Goal: Task Accomplishment & Management: Manage account settings

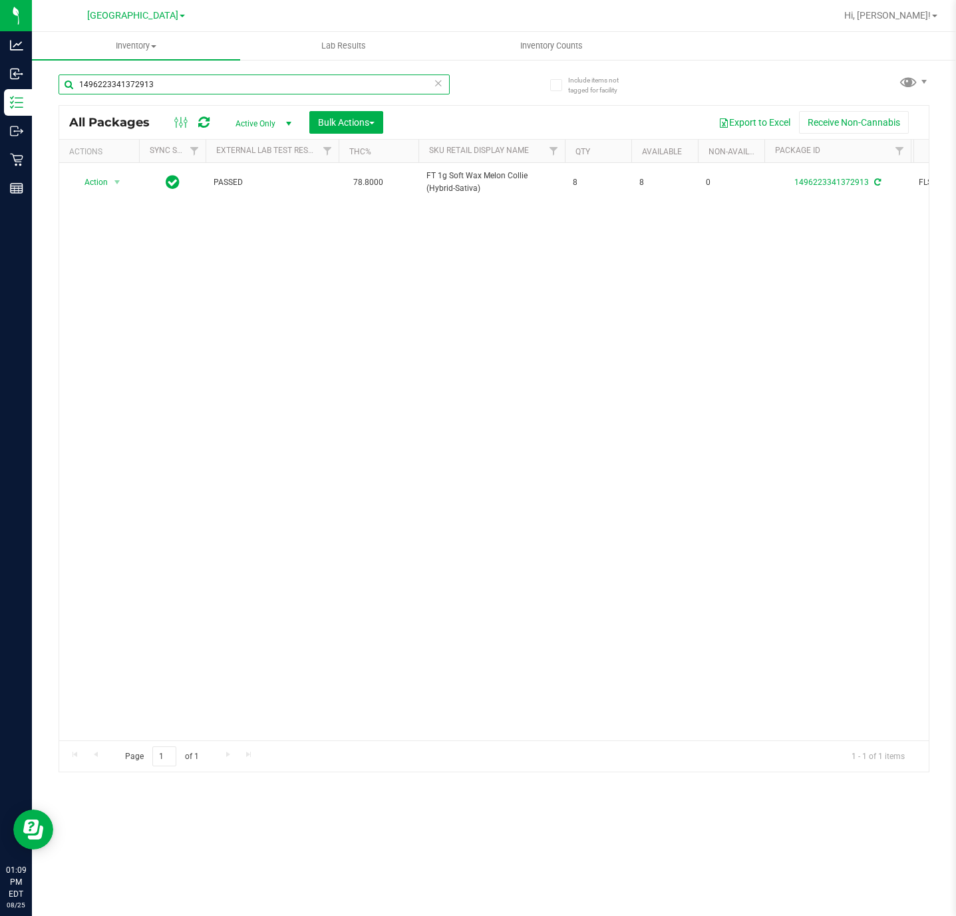
click at [235, 88] on input "1496223341372913" at bounding box center [254, 84] width 391 height 20
click at [234, 88] on input "1496223341372913" at bounding box center [254, 84] width 391 height 20
click at [232, 88] on input "1496223341372913" at bounding box center [254, 84] width 391 height 20
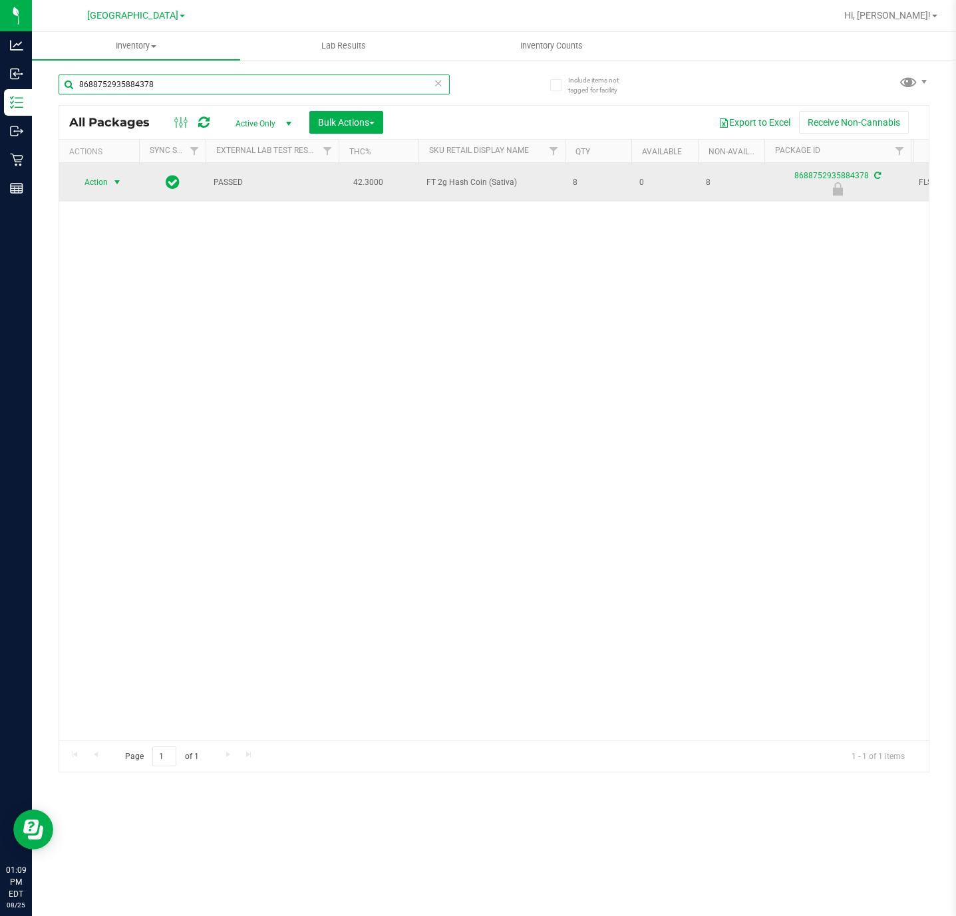
type input "8688752935884378"
click at [114, 188] on span "select" at bounding box center [117, 182] width 11 height 11
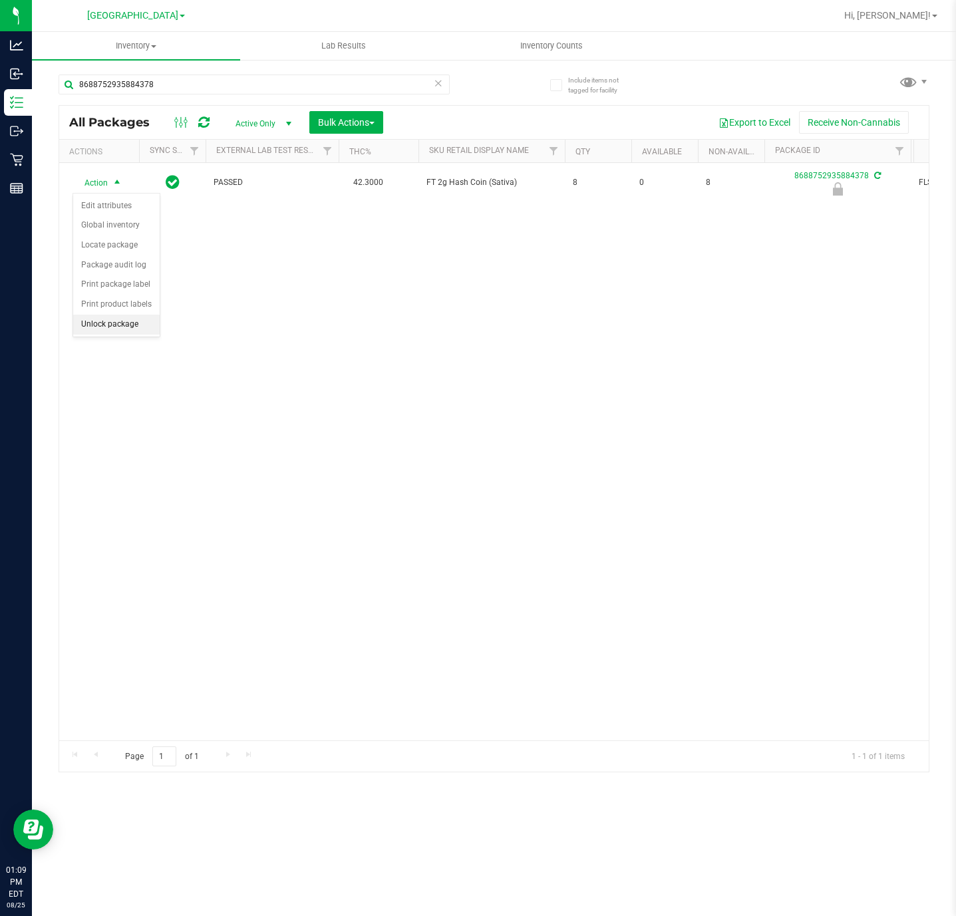
click at [118, 328] on li "Unlock package" at bounding box center [116, 325] width 86 height 20
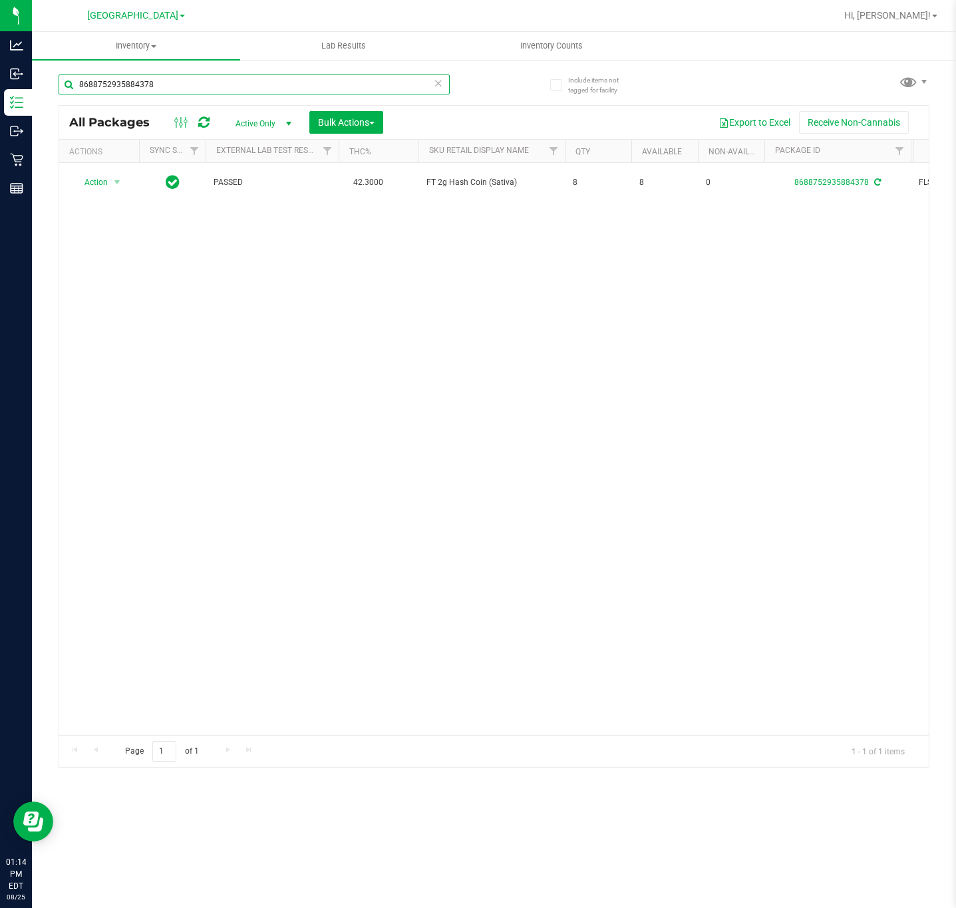
click at [217, 86] on input "8688752935884378" at bounding box center [254, 84] width 391 height 20
click at [217, 84] on input "8688752935884378" at bounding box center [254, 84] width 391 height 20
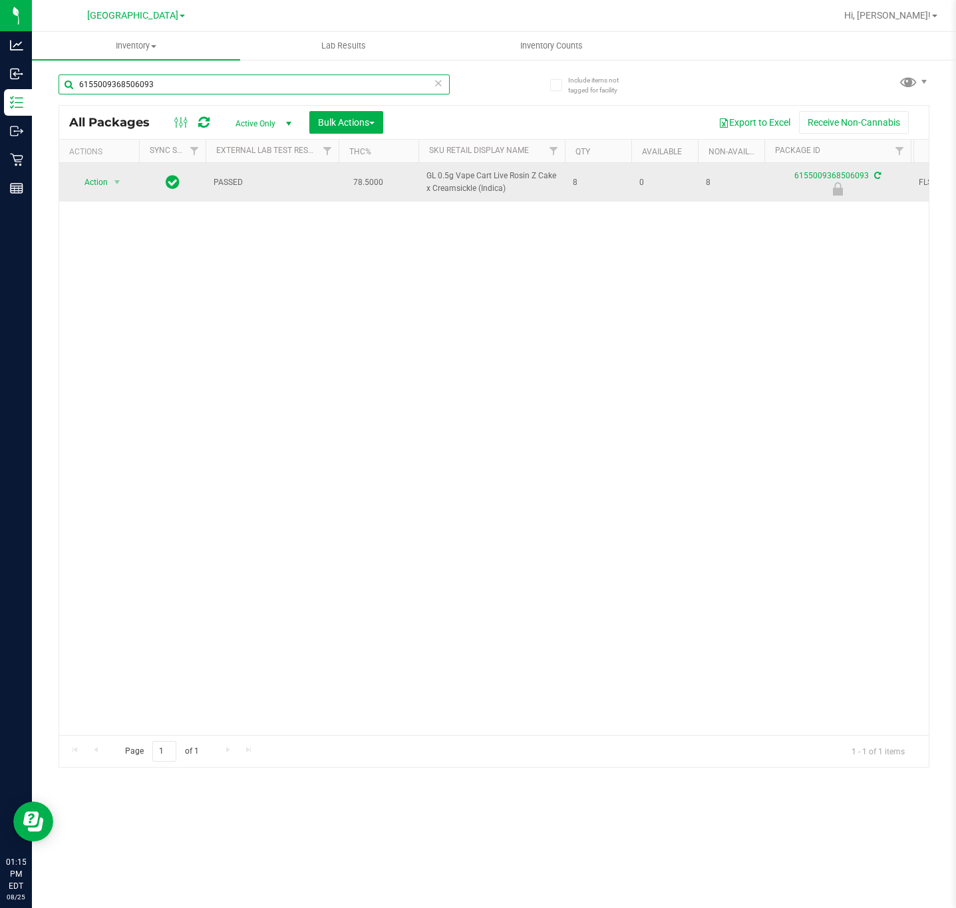
type input "6155009368506093"
click at [98, 192] on span "Action" at bounding box center [90, 182] width 36 height 19
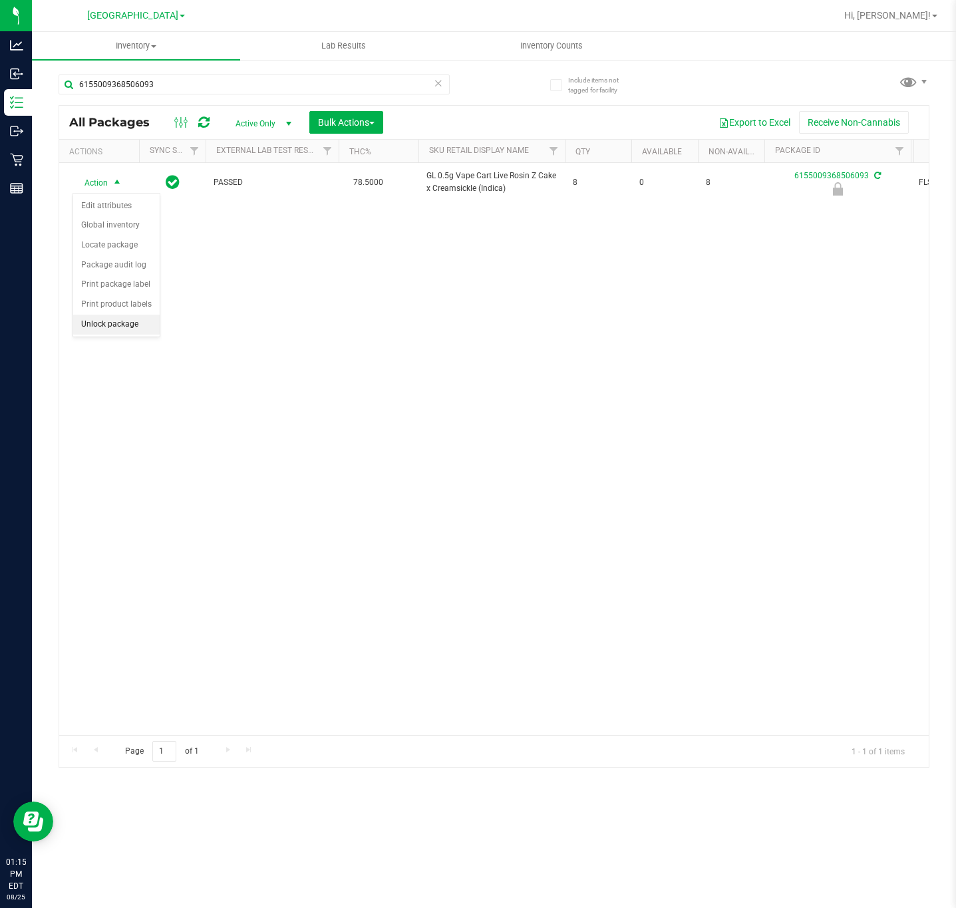
click at [122, 326] on li "Unlock package" at bounding box center [116, 325] width 86 height 20
click at [714, 427] on div "Action Action Adjust qty Create package Edit attributes Global inventory Locate…" at bounding box center [493, 449] width 869 height 572
click at [815, 426] on div "Action Action Adjust qty Create package Edit attributes Global inventory Locate…" at bounding box center [493, 449] width 869 height 572
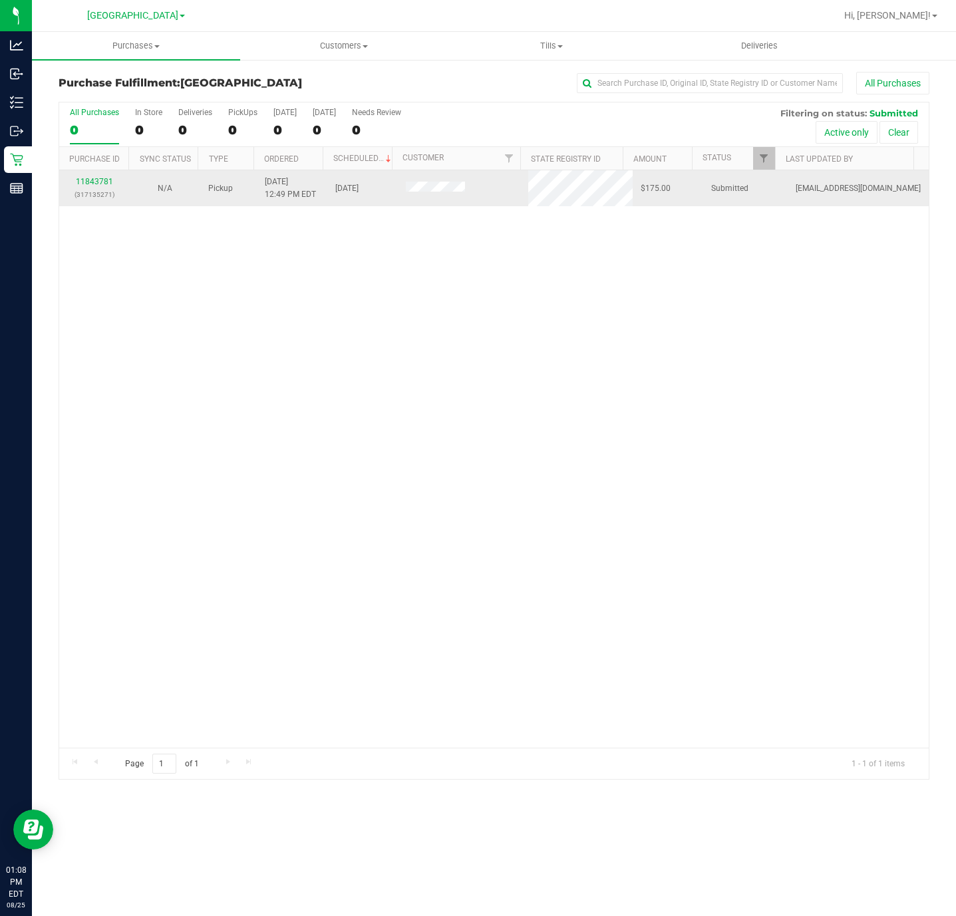
click at [86, 176] on div "11843781 (317135271)" at bounding box center [94, 188] width 55 height 25
click at [92, 182] on link "11843781" at bounding box center [94, 181] width 37 height 9
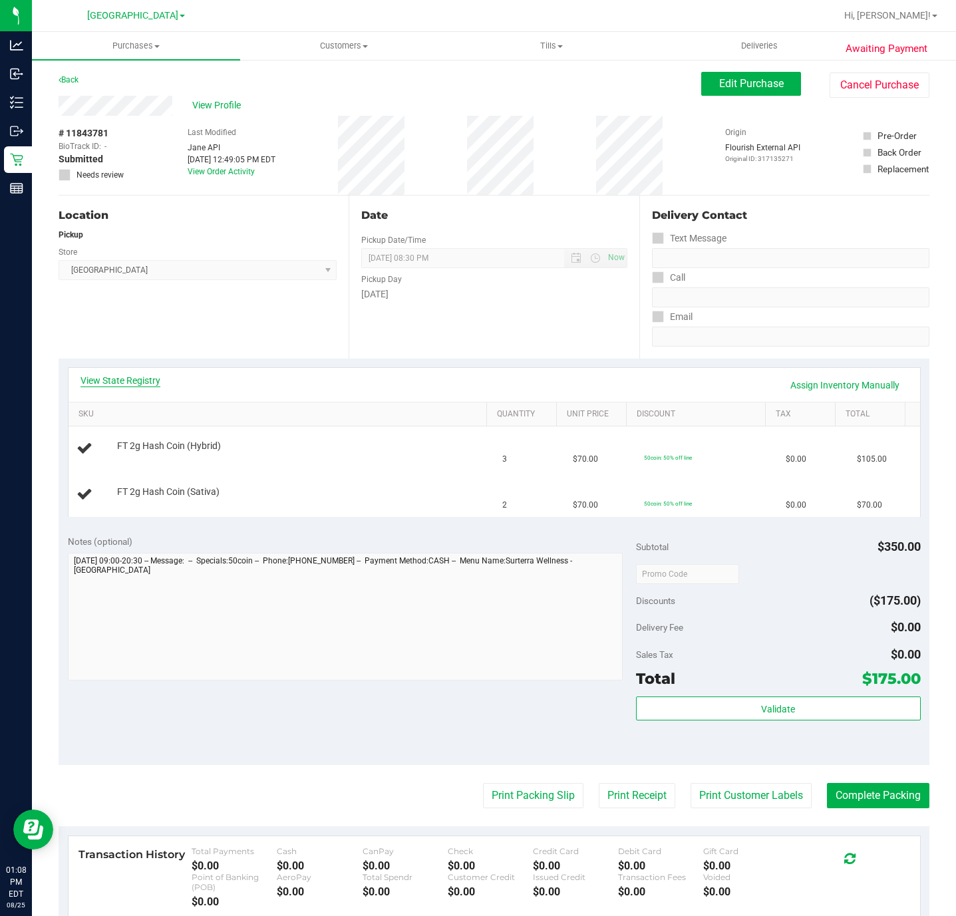
click at [138, 376] on link "View State Registry" at bounding box center [120, 380] width 80 height 13
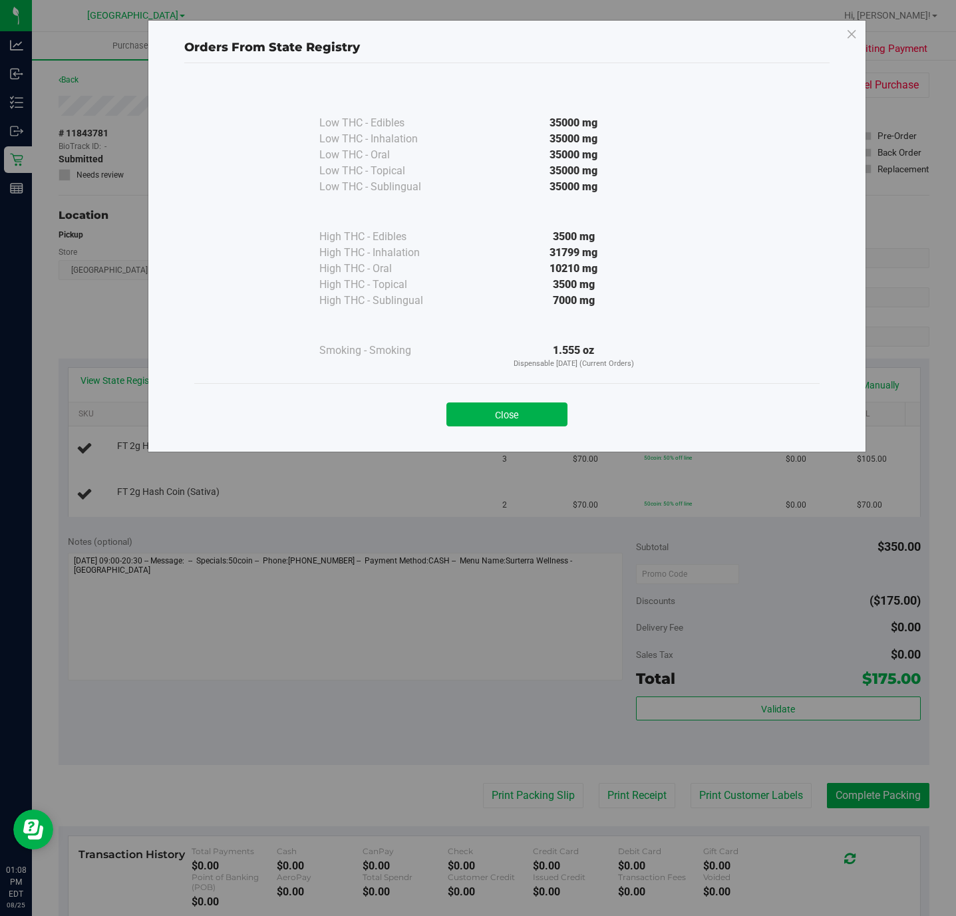
click at [485, 411] on button "Close" at bounding box center [506, 414] width 121 height 24
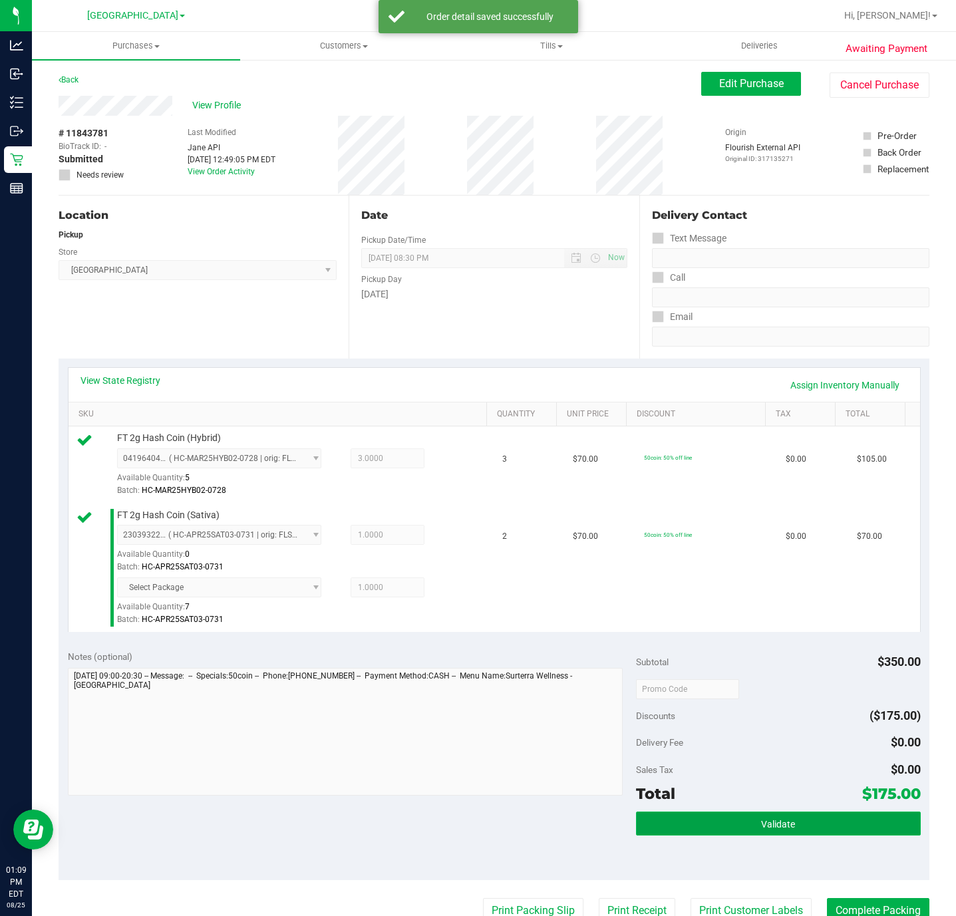
click at [787, 817] on button "Validate" at bounding box center [778, 823] width 284 height 24
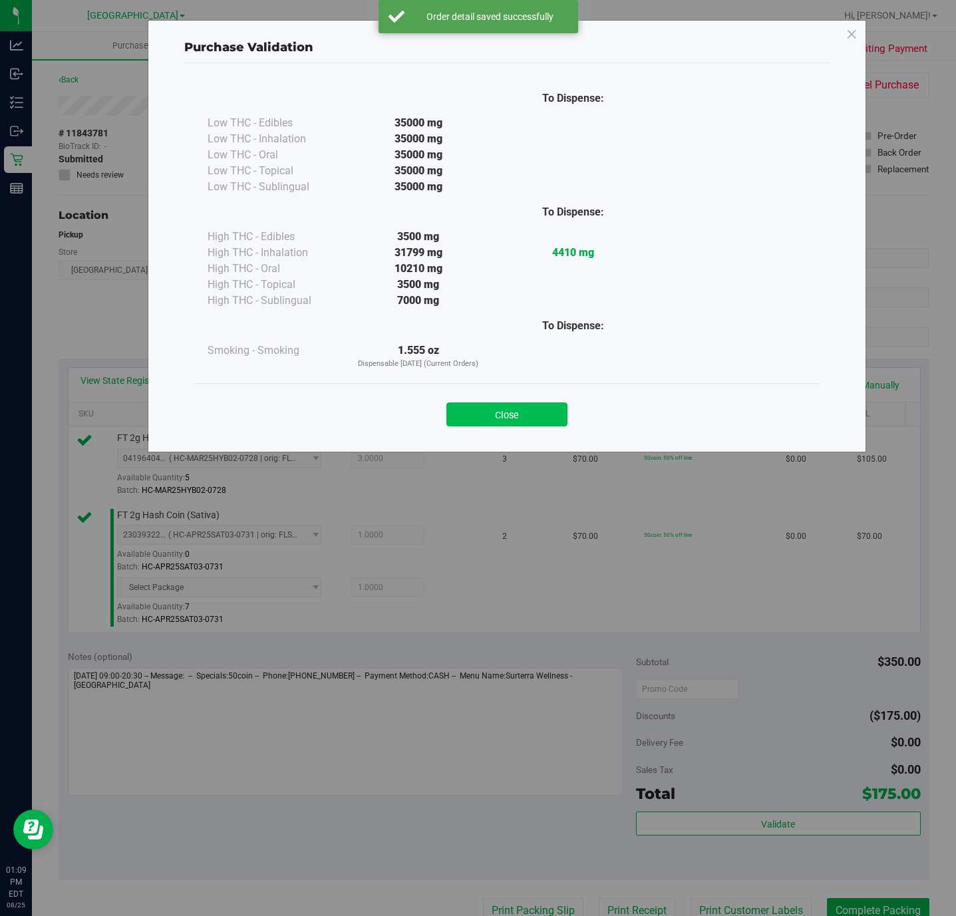
click at [519, 410] on button "Close" at bounding box center [506, 414] width 121 height 24
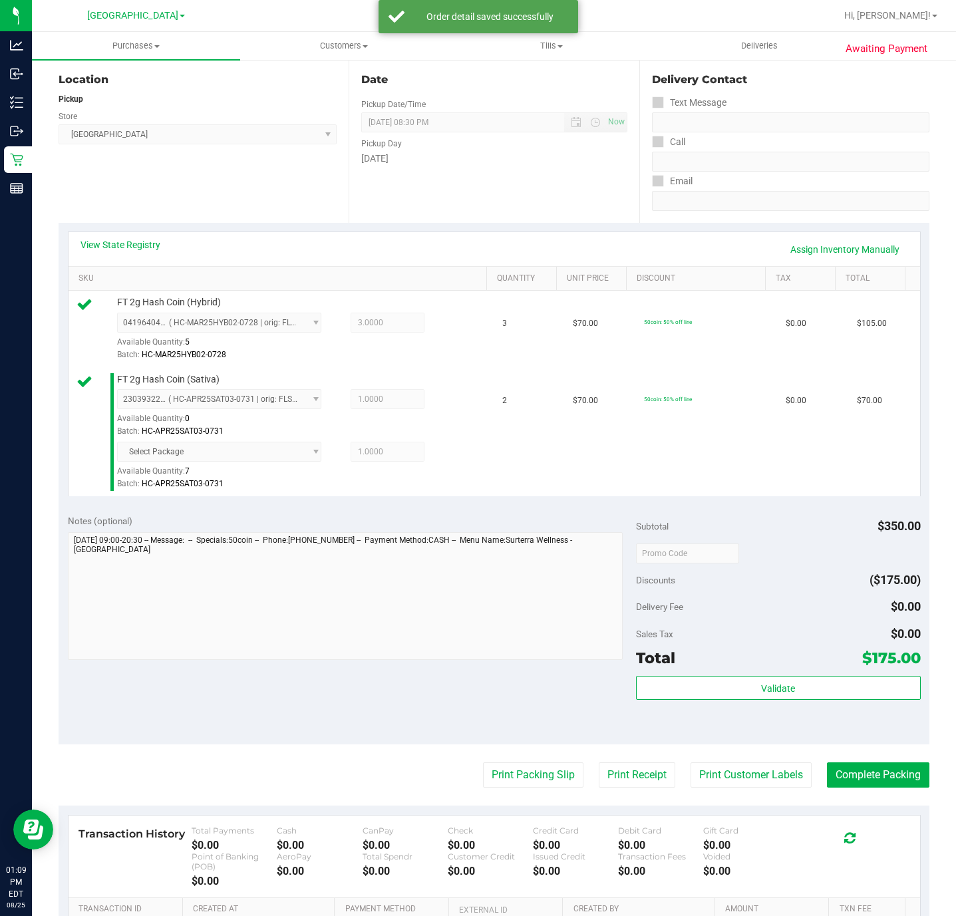
scroll to position [317, 0]
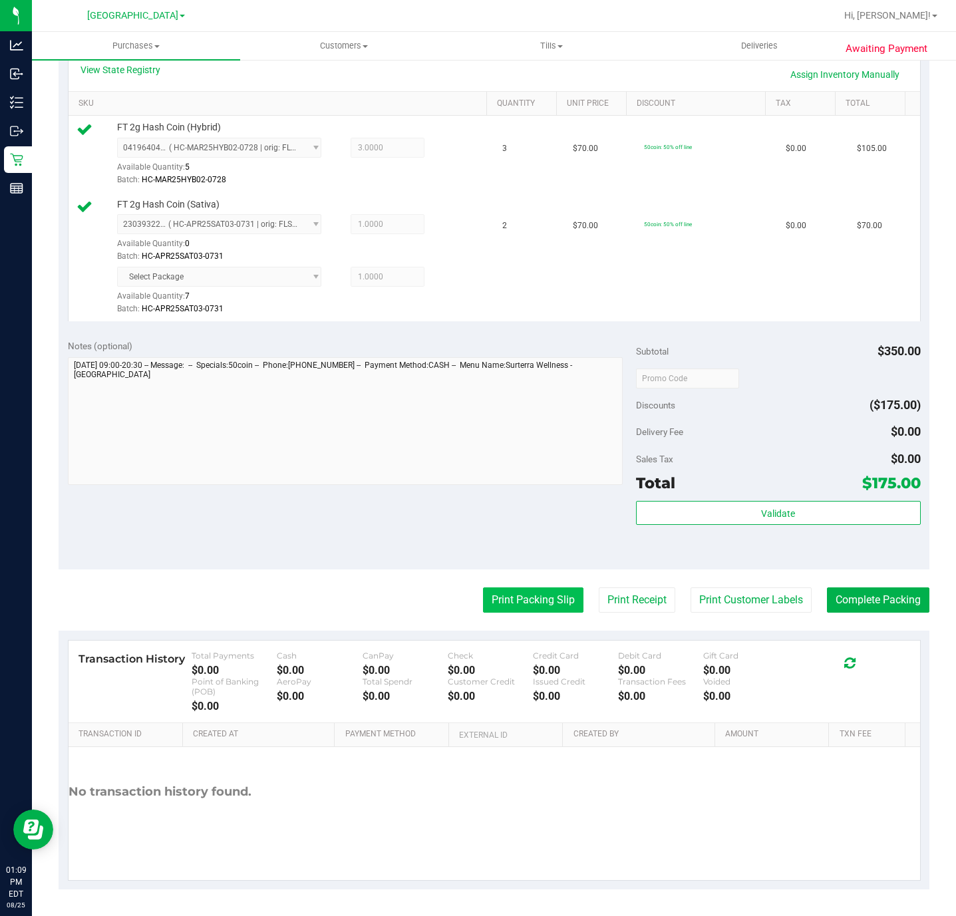
click at [521, 607] on button "Print Packing Slip" at bounding box center [533, 599] width 100 height 25
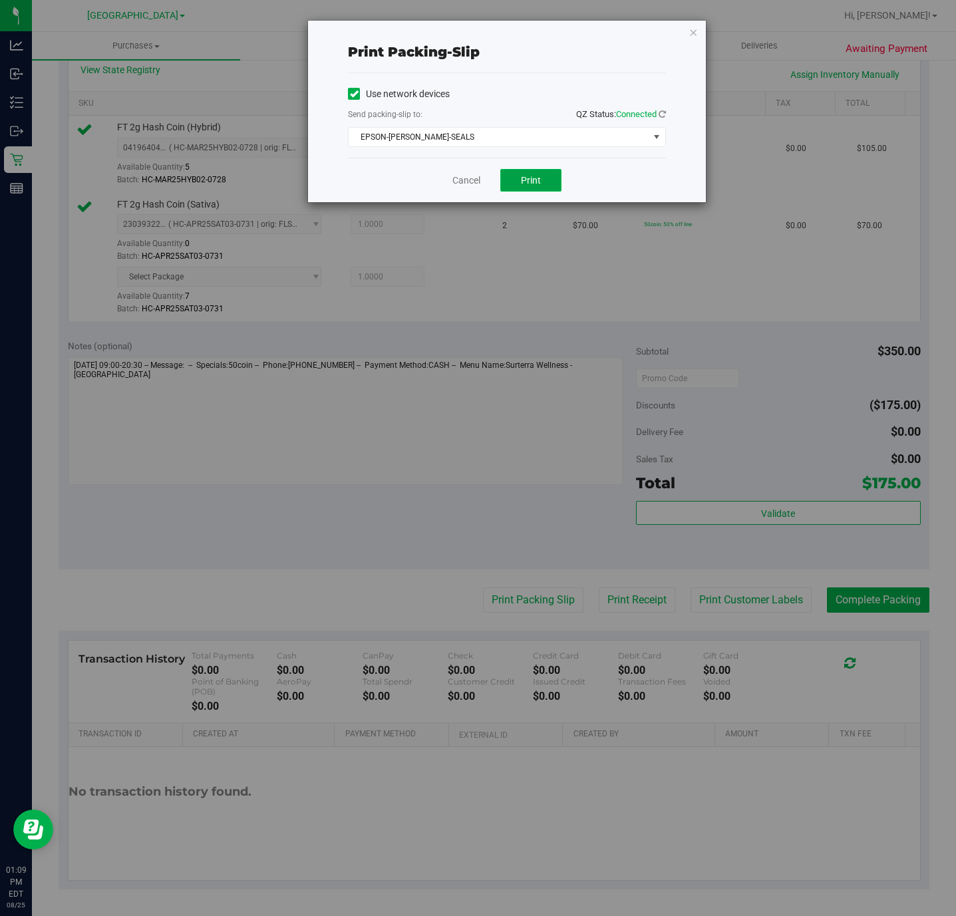
click at [523, 180] on span "Print" at bounding box center [531, 180] width 20 height 11
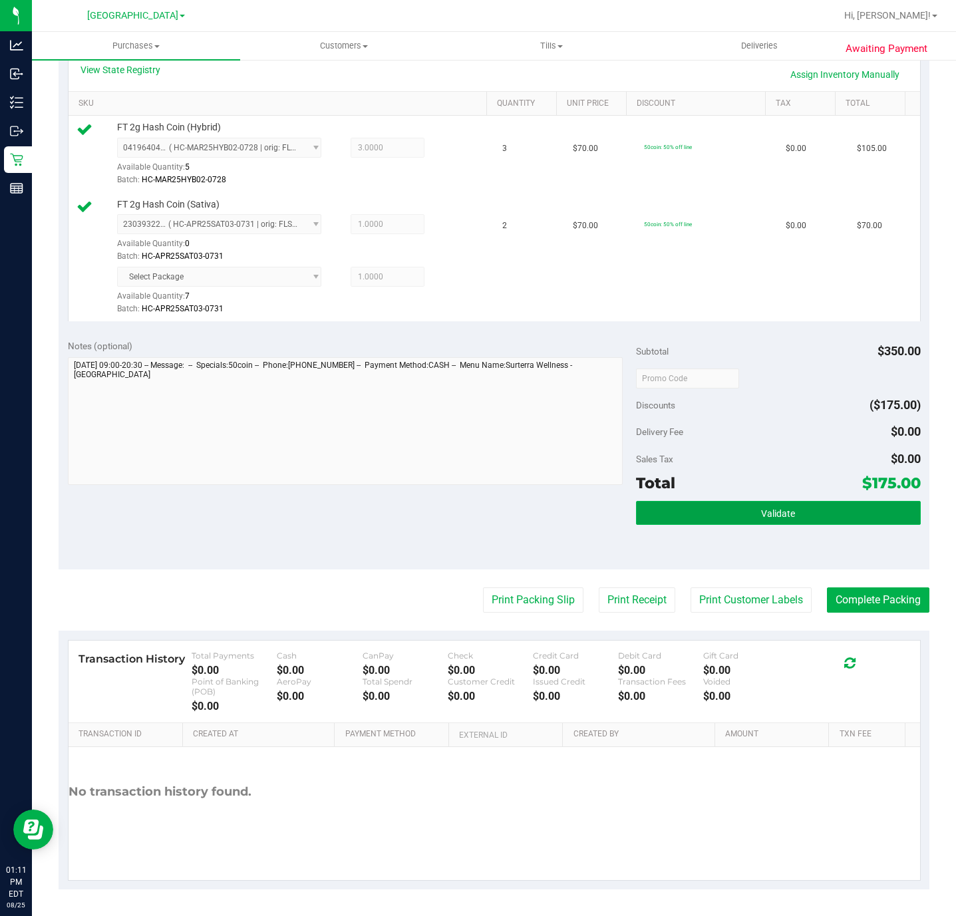
click at [824, 507] on button "Validate" at bounding box center [778, 513] width 284 height 24
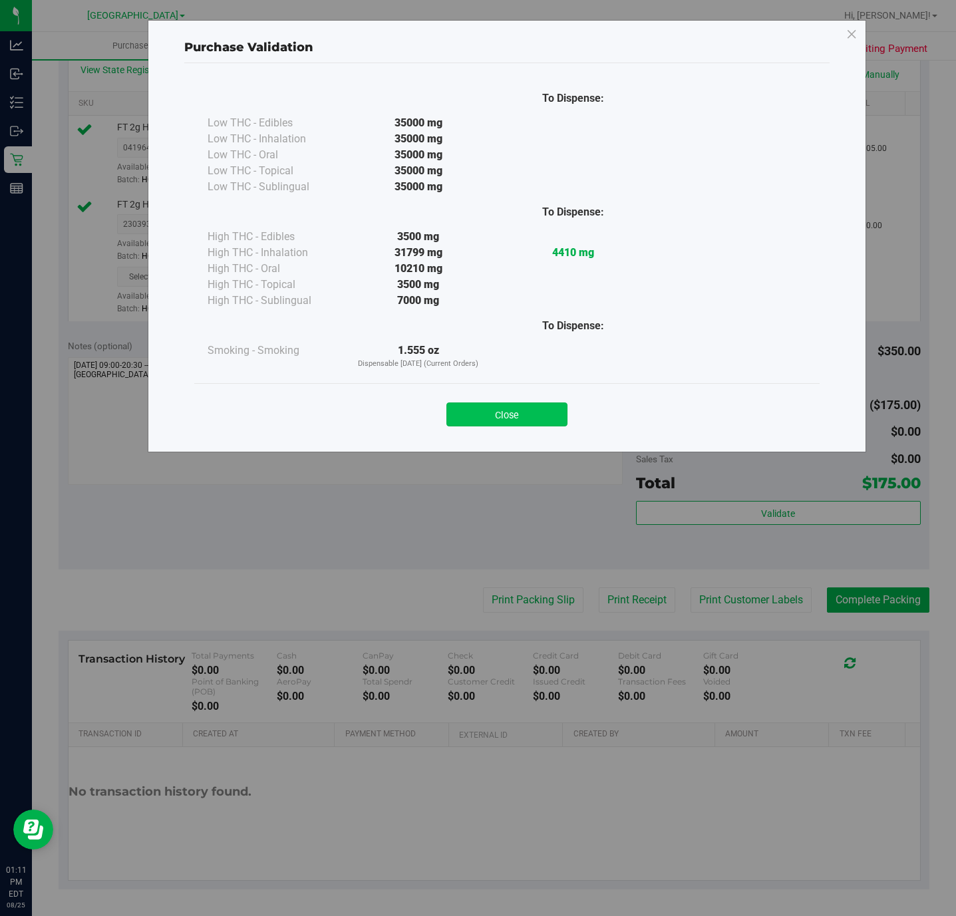
click at [507, 412] on button "Close" at bounding box center [506, 414] width 121 height 24
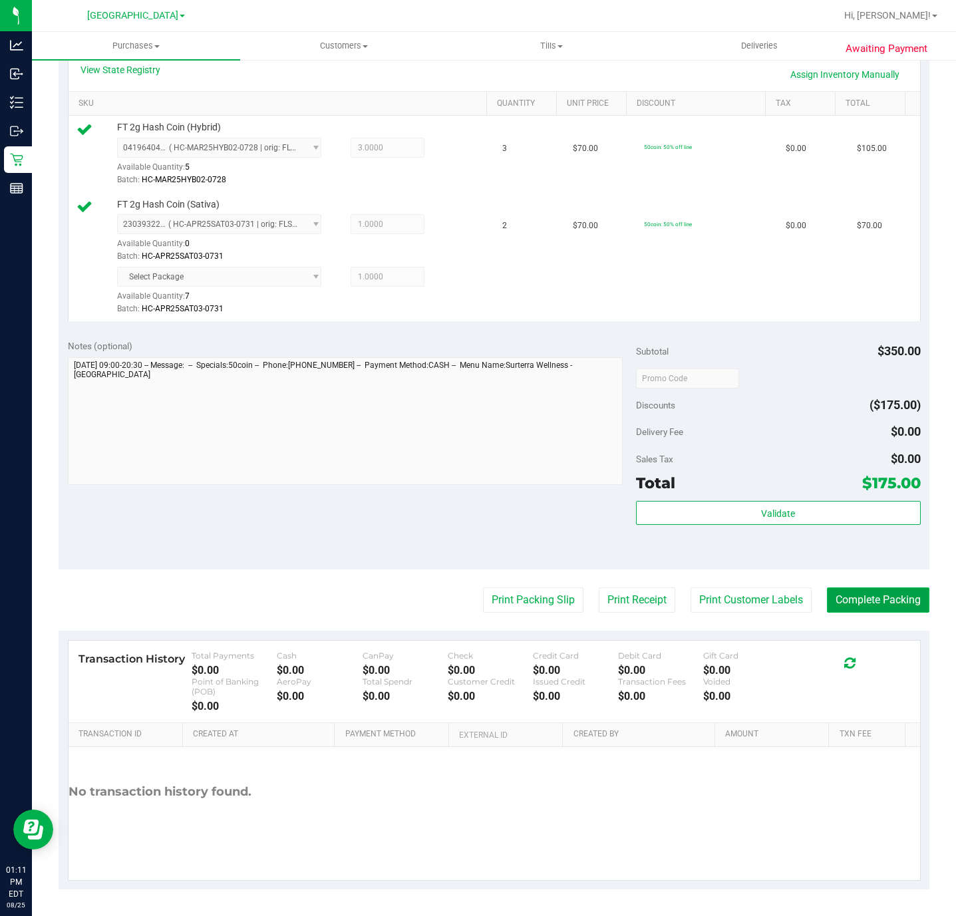
click at [868, 595] on button "Complete Packing" at bounding box center [878, 599] width 102 height 25
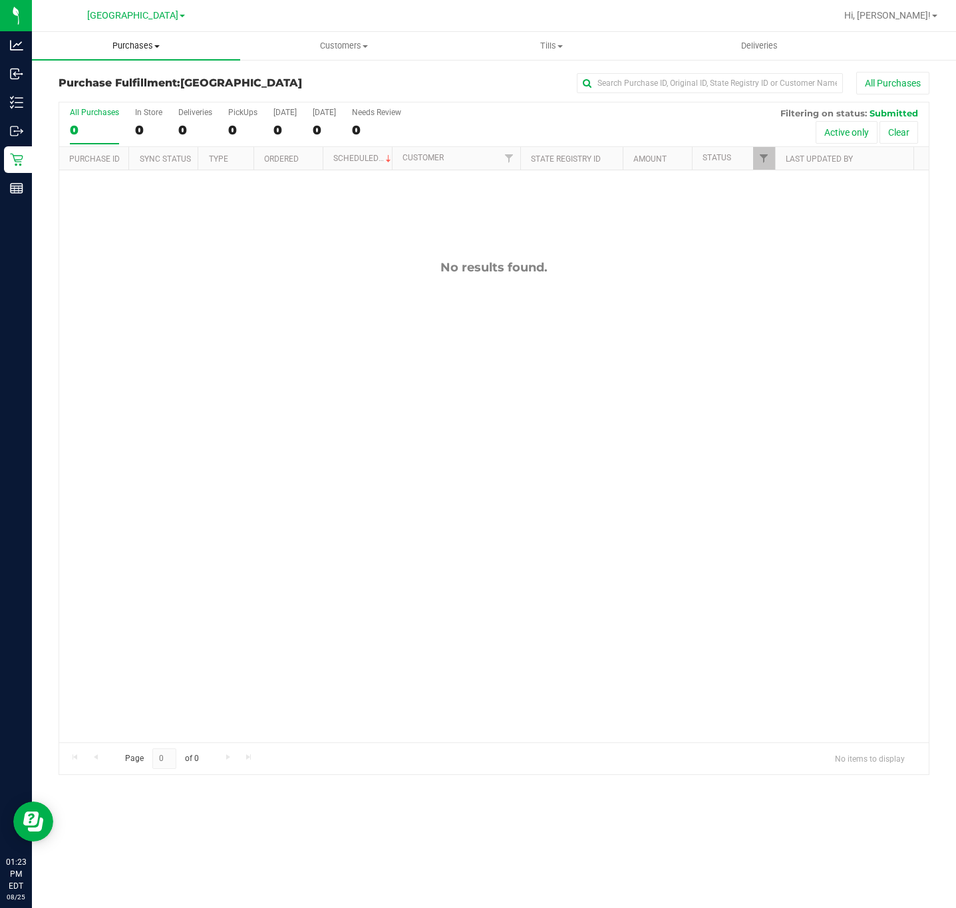
click at [128, 51] on span "Purchases" at bounding box center [136, 46] width 208 height 12
click at [108, 82] on span "Summary of purchases" at bounding box center [100, 79] width 136 height 11
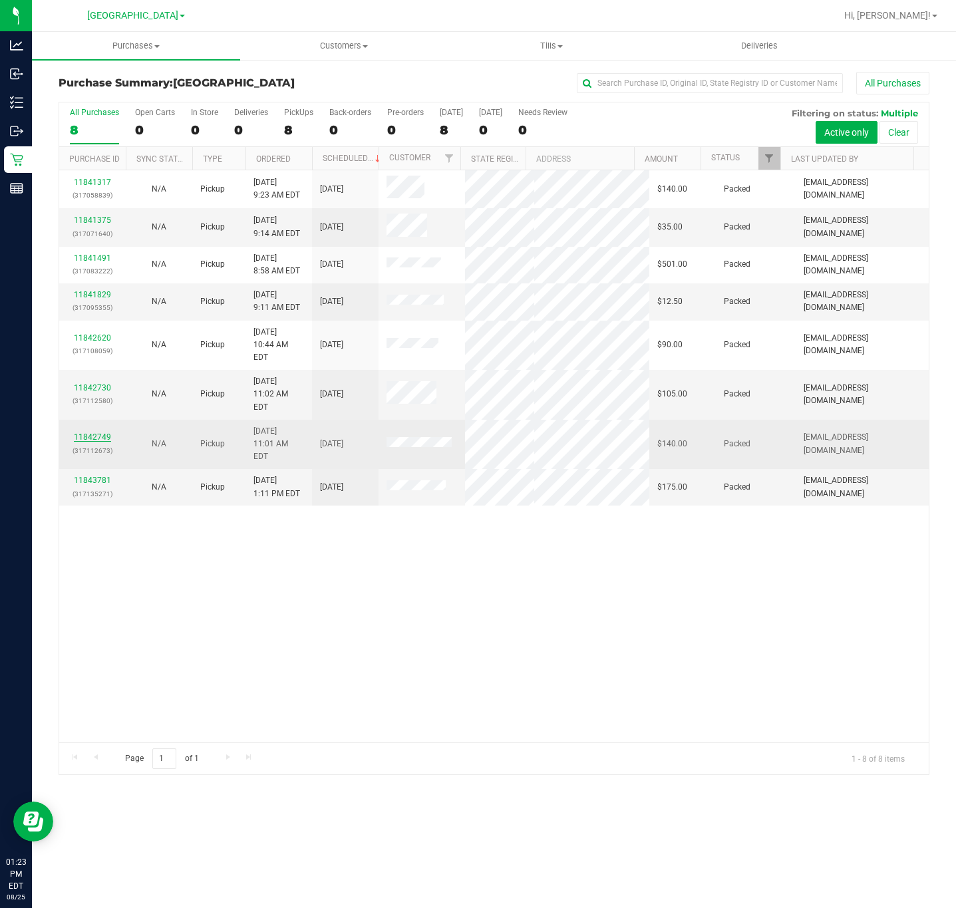
click at [108, 432] on link "11842749" at bounding box center [92, 436] width 37 height 9
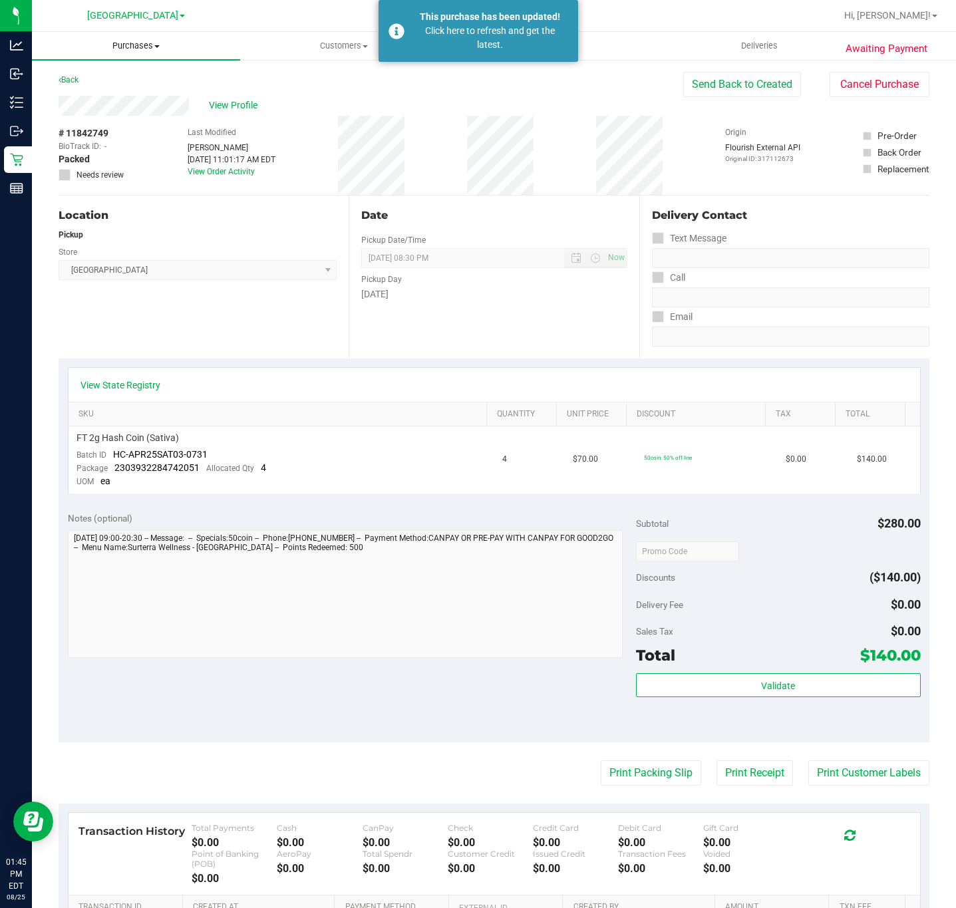
click at [134, 47] on span "Purchases" at bounding box center [136, 46] width 208 height 12
click at [98, 96] on span "Fulfillment" at bounding box center [73, 95] width 82 height 11
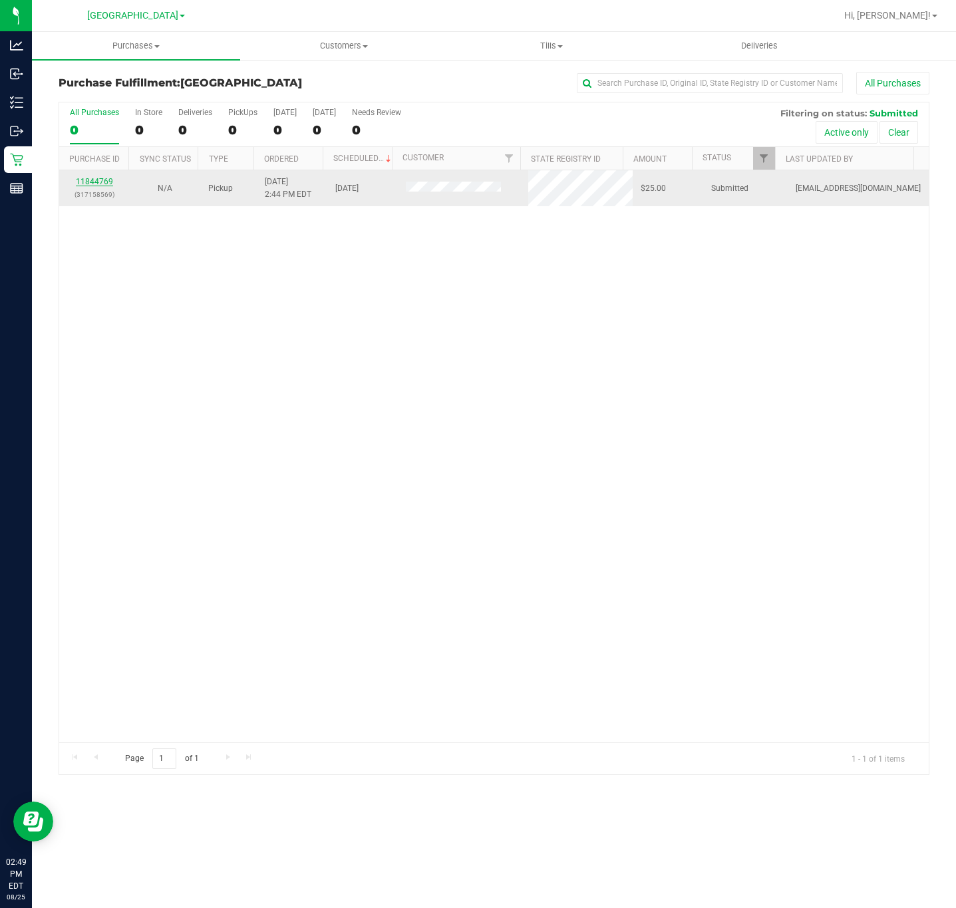
click at [106, 180] on link "11844769" at bounding box center [94, 181] width 37 height 9
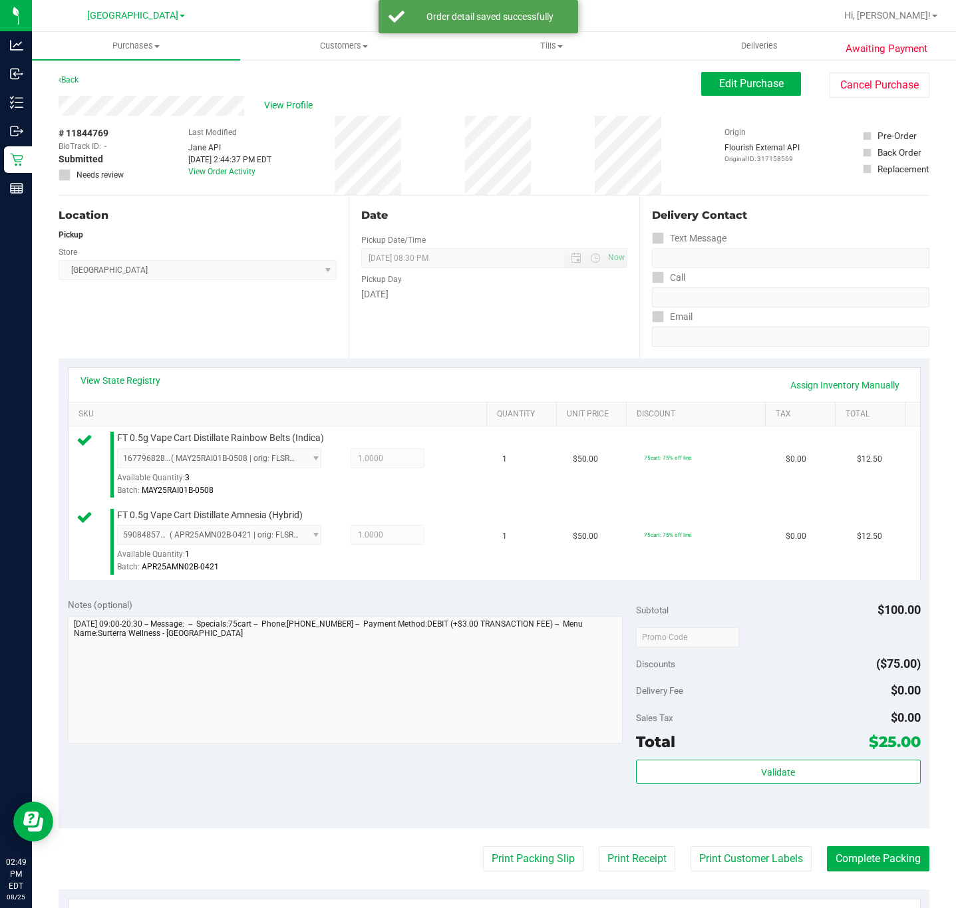
click at [770, 761] on div "Subtotal $100.00 Discounts ($75.00) Delivery Fee $0.00 Sales Tax $0.00 Total $2…" at bounding box center [778, 708] width 284 height 221
click at [769, 777] on span "Validate" at bounding box center [778, 772] width 34 height 11
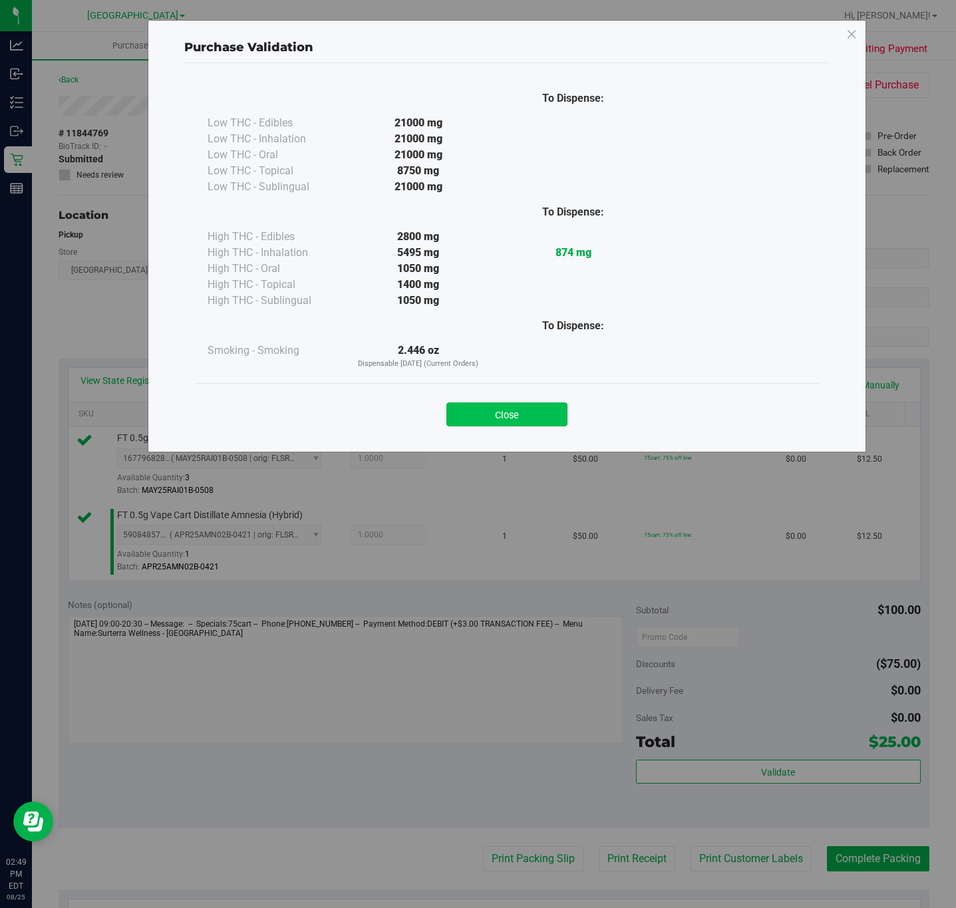
click at [517, 414] on button "Close" at bounding box center [506, 414] width 121 height 24
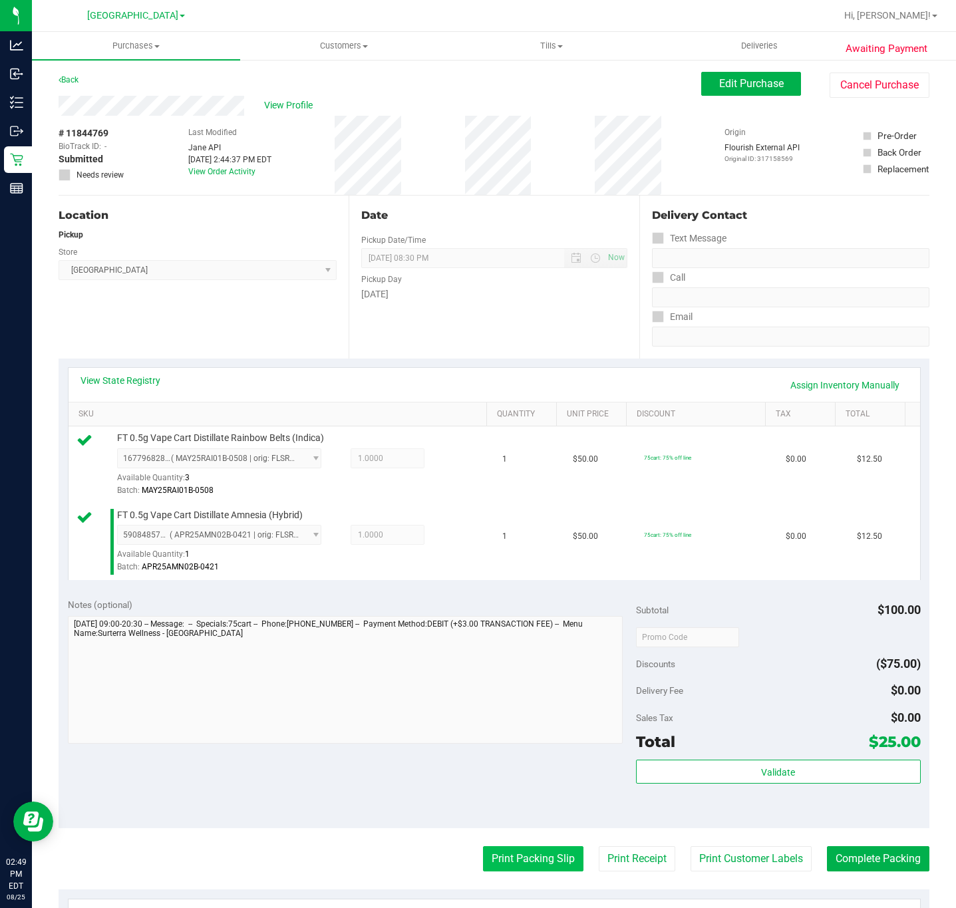
click at [491, 862] on button "Print Packing Slip" at bounding box center [533, 858] width 100 height 25
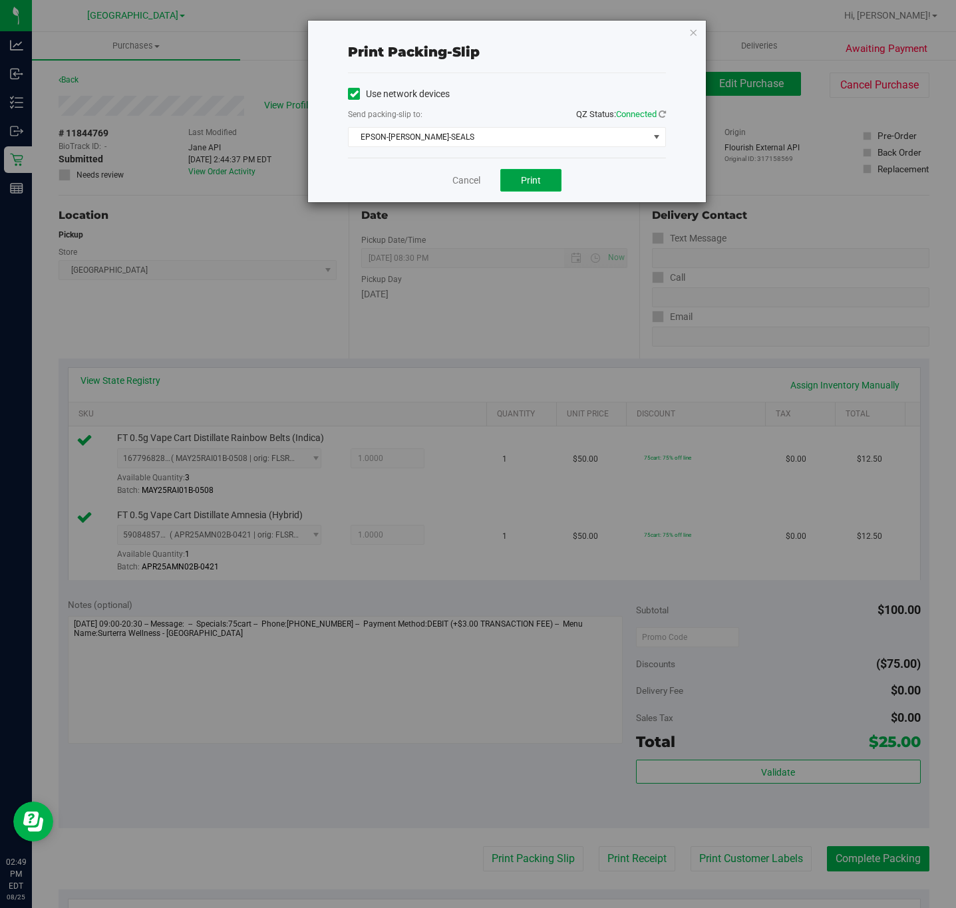
click at [527, 186] on span "Print" at bounding box center [531, 180] width 20 height 11
click at [402, 172] on div "Cancel Print" at bounding box center [507, 180] width 318 height 45
click at [463, 182] on link "Cancel" at bounding box center [466, 181] width 28 height 14
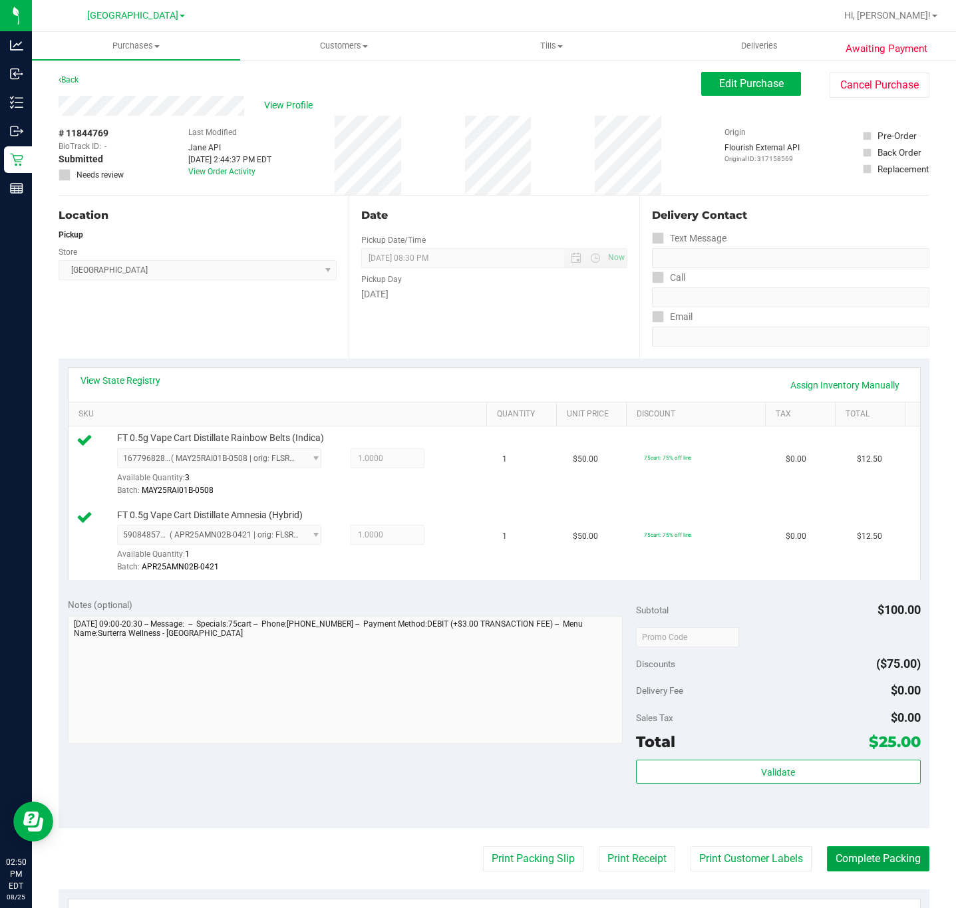
click at [894, 868] on button "Complete Packing" at bounding box center [878, 858] width 102 height 25
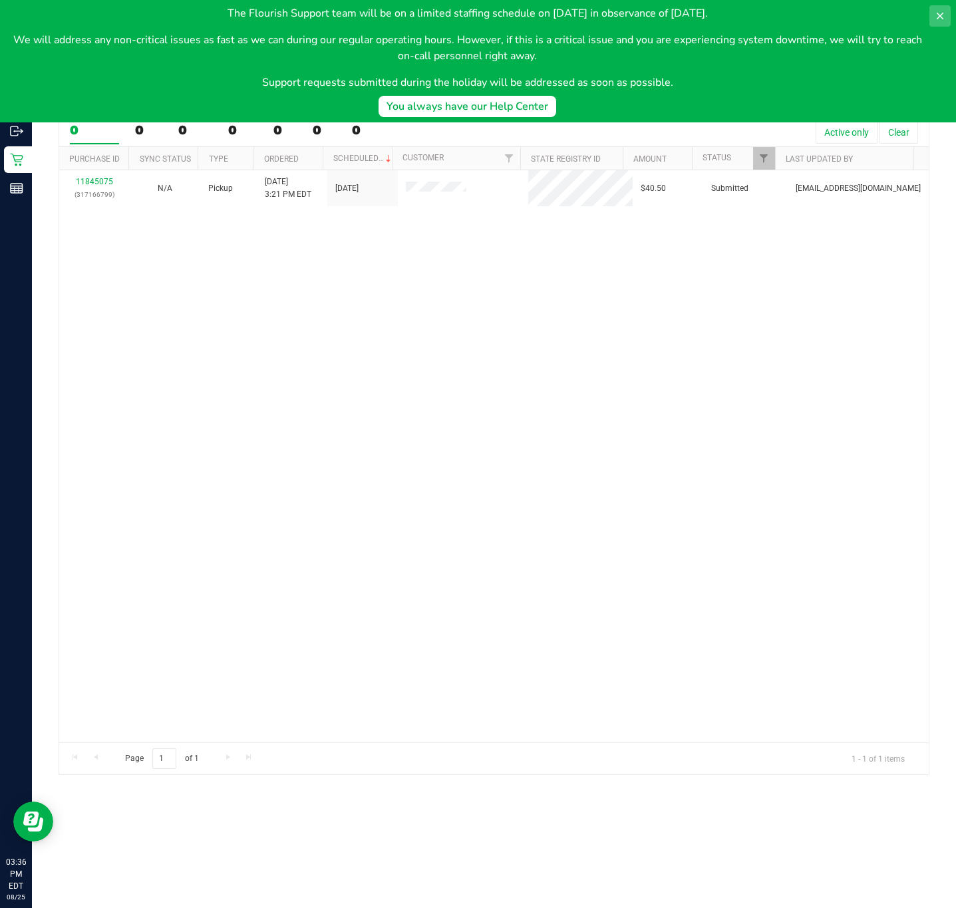
click at [936, 11] on icon at bounding box center [939, 16] width 11 height 11
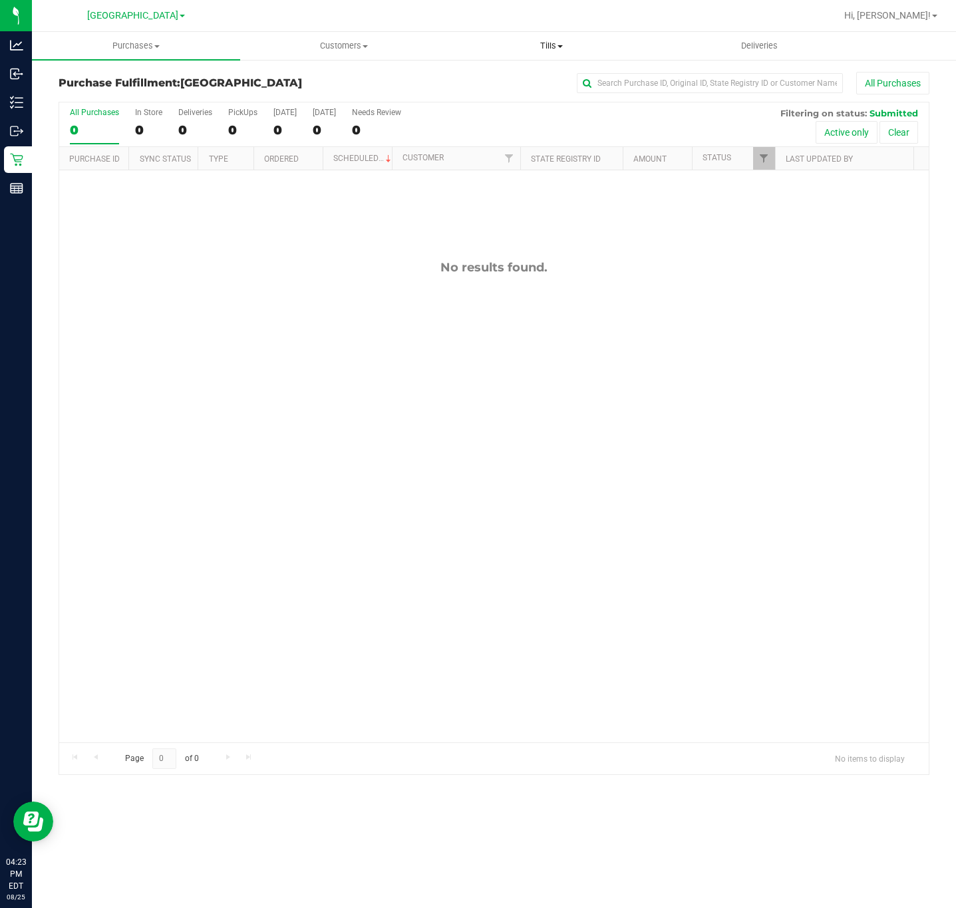
drag, startPoint x: 549, startPoint y: 47, endPoint x: 503, endPoint y: 62, distance: 49.0
click at [549, 48] on span "Tills" at bounding box center [551, 46] width 207 height 12
click at [509, 70] on ul "Manage tills Reconcile e-payments" at bounding box center [552, 89] width 208 height 56
click at [507, 76] on span "Manage tills" at bounding box center [493, 79] width 90 height 11
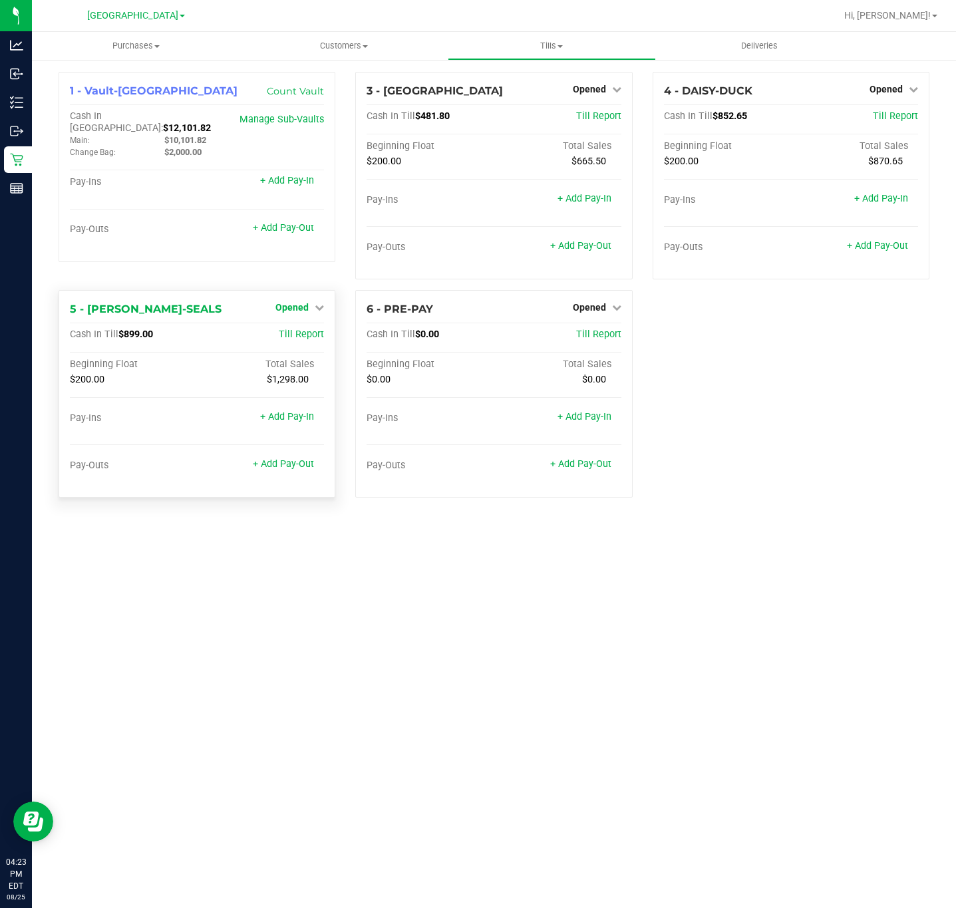
click at [292, 307] on span "Opened" at bounding box center [291, 307] width 33 height 11
click at [297, 337] on link "Close Till" at bounding box center [294, 335] width 36 height 11
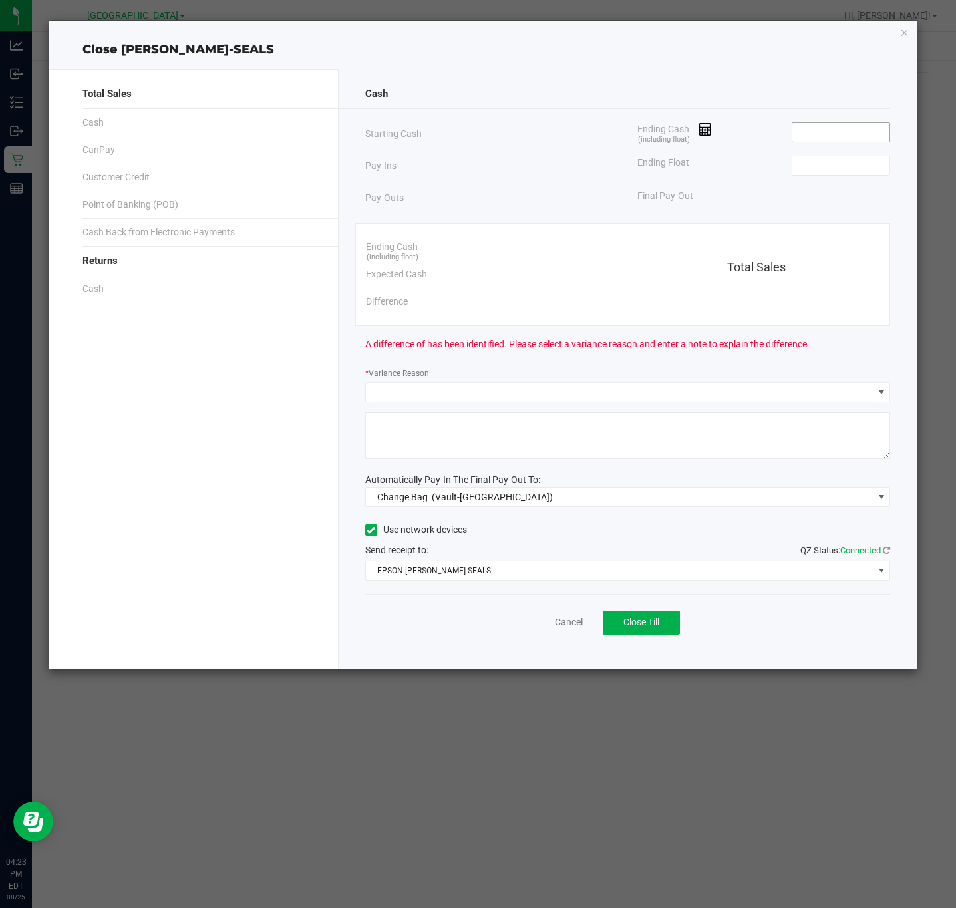
click at [842, 140] on input at bounding box center [841, 132] width 98 height 19
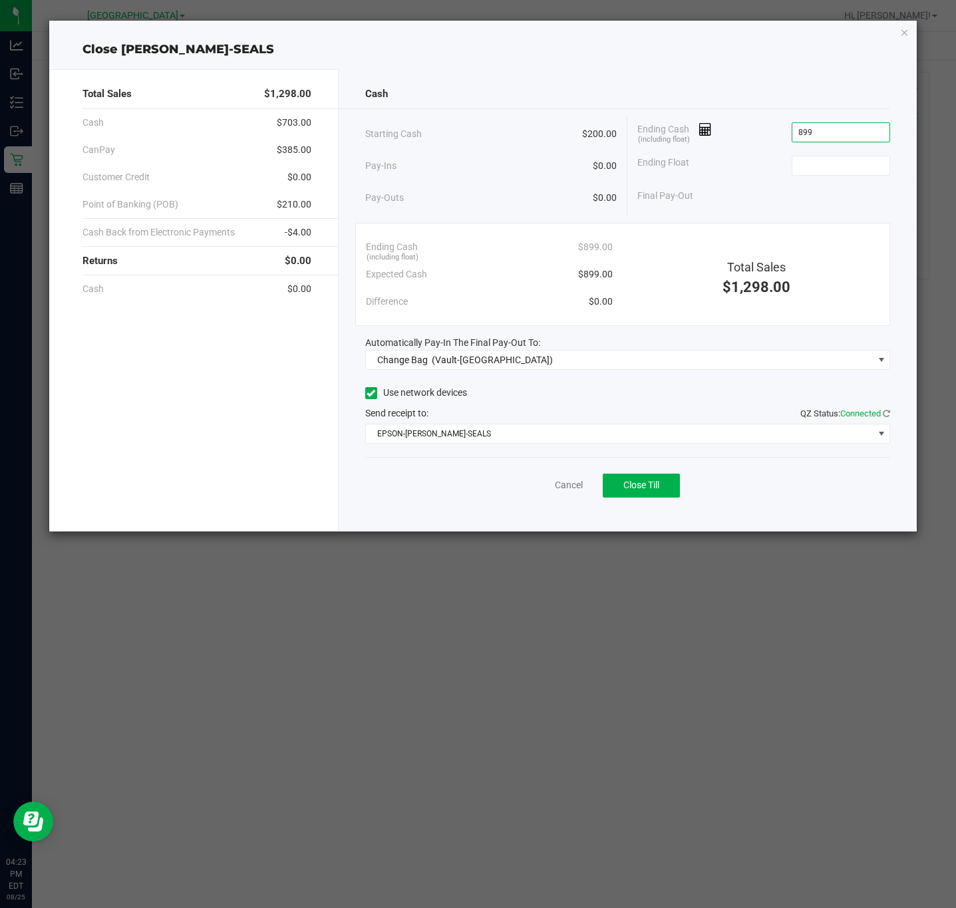
type input "$899.00"
type input "$200.00"
click at [561, 489] on link "Cancel" at bounding box center [569, 485] width 28 height 14
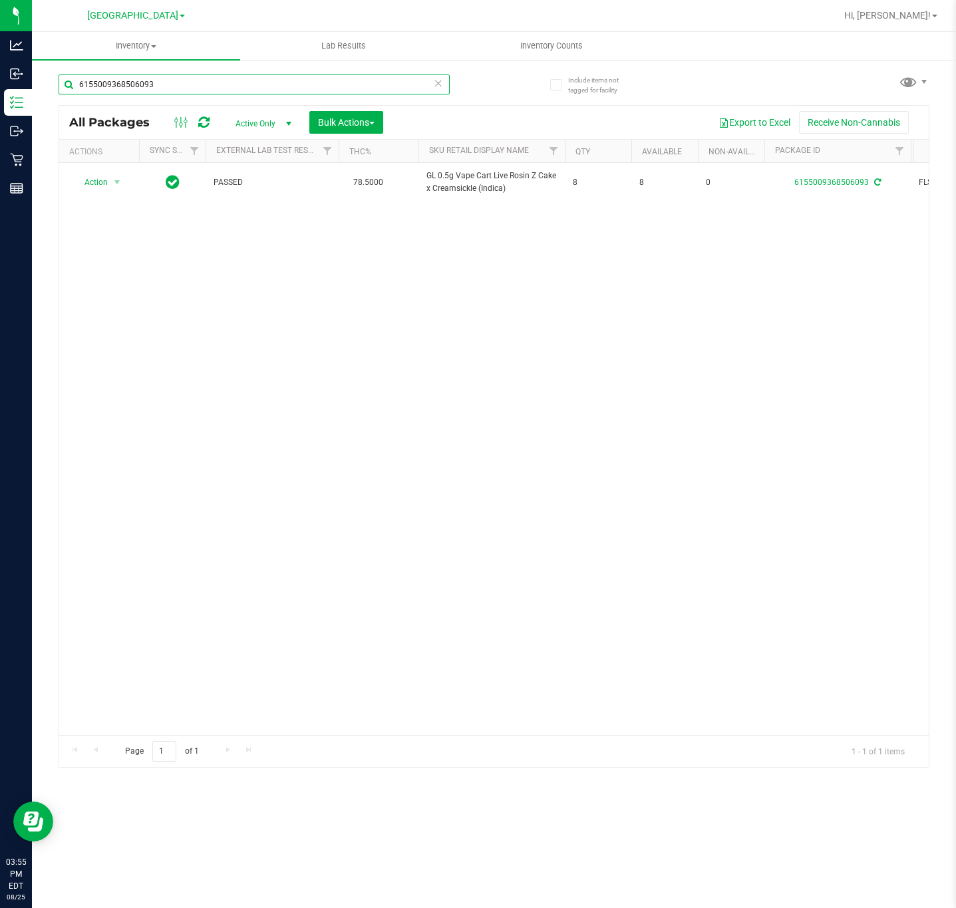
click at [226, 76] on input "6155009368506093" at bounding box center [254, 84] width 391 height 20
click at [225, 76] on input "6155009368506093" at bounding box center [254, 84] width 391 height 20
click at [224, 76] on input "6155009368506093" at bounding box center [254, 84] width 391 height 20
click at [172, 76] on input "HBG" at bounding box center [254, 84] width 391 height 20
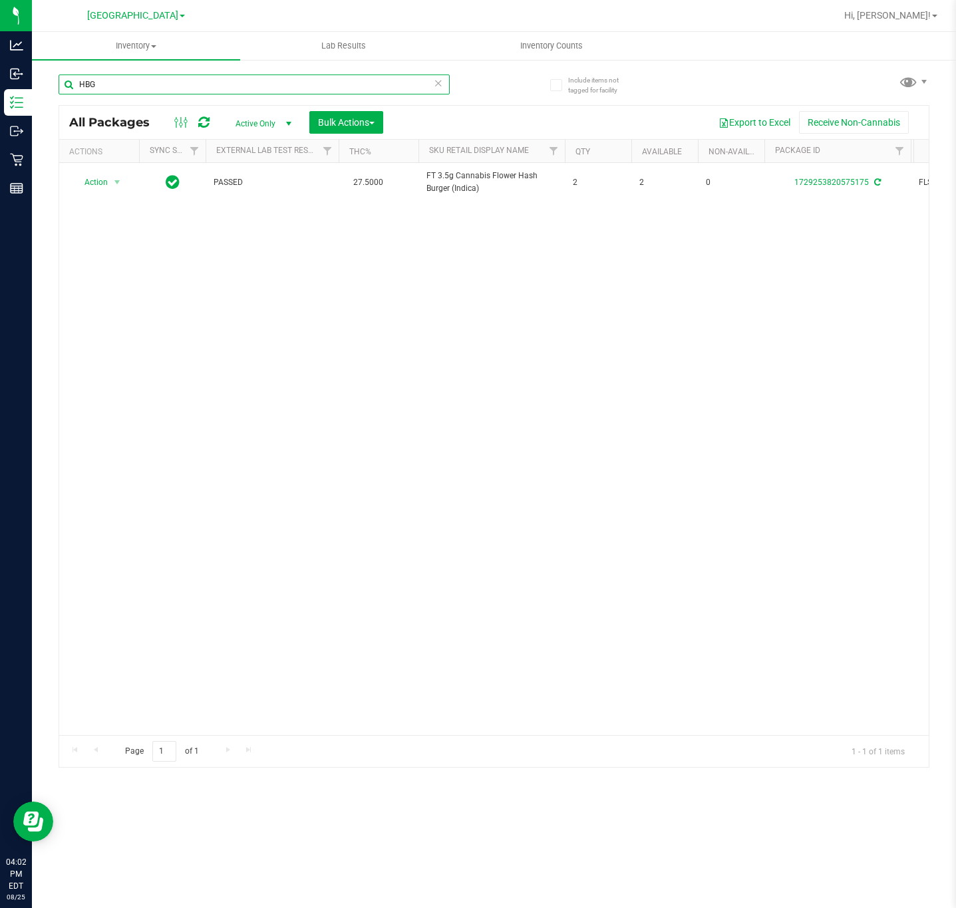
click at [172, 76] on input "HBG" at bounding box center [254, 84] width 391 height 20
type input "CCY"
